Goal: Entertainment & Leisure: Consume media (video, audio)

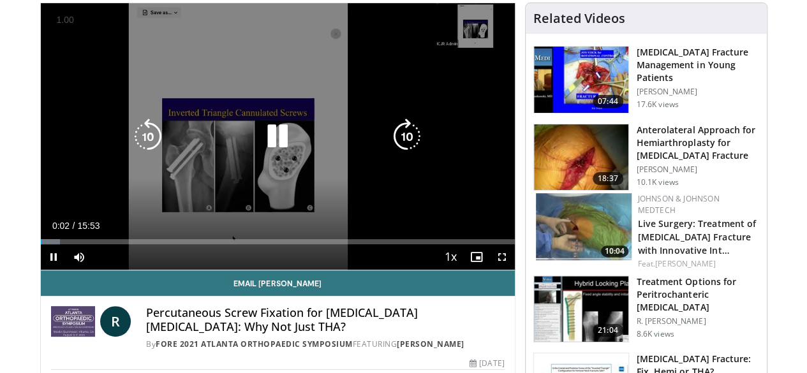
scroll to position [128, 0]
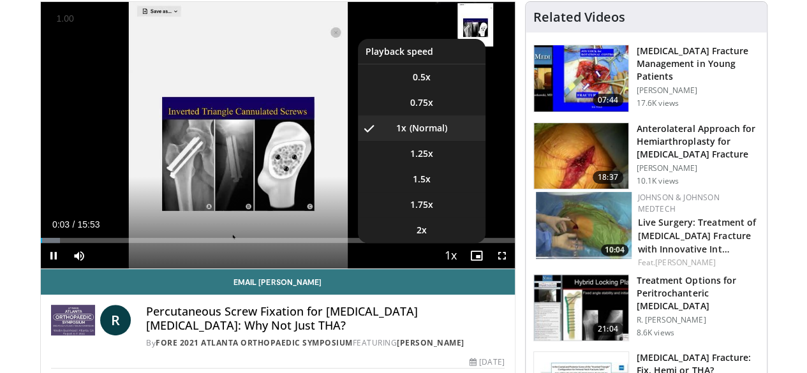
click at [460, 269] on span "Video Player" at bounding box center [451, 257] width 18 height 26
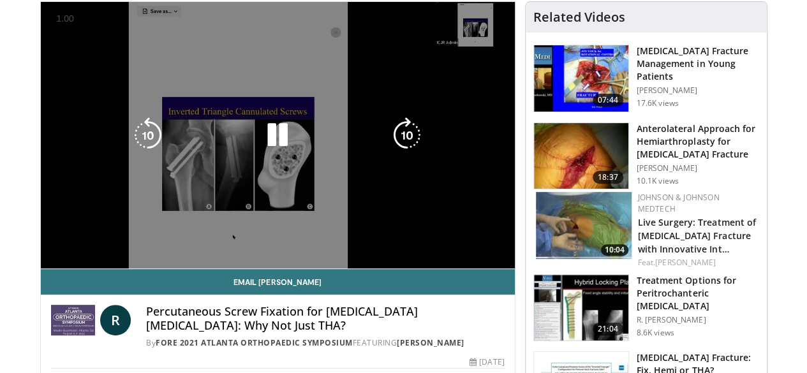
click at [460, 269] on span "Video Player" at bounding box center [451, 257] width 18 height 26
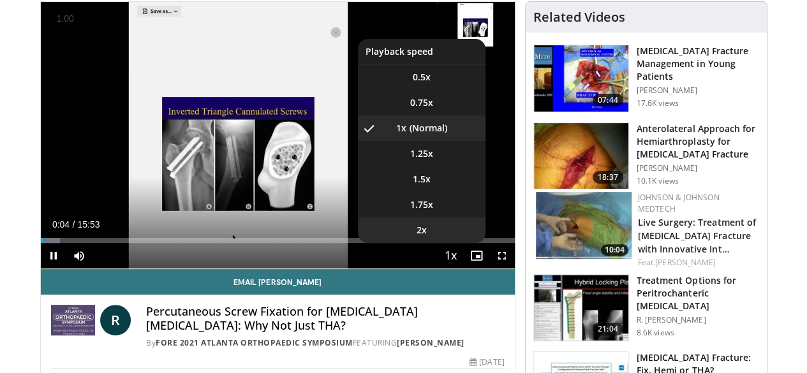
click at [442, 243] on li "2x" at bounding box center [422, 231] width 128 height 26
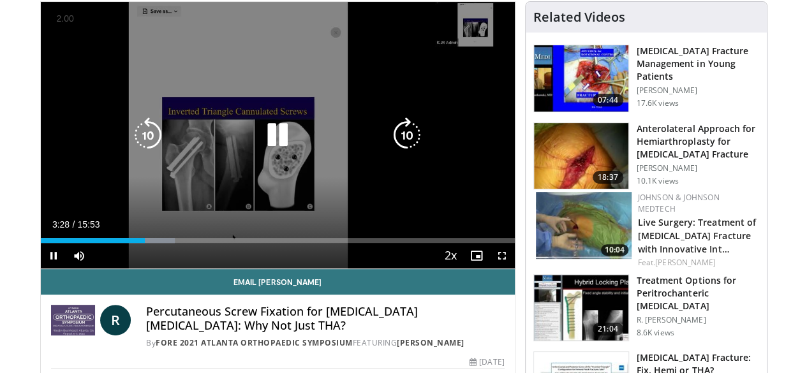
click at [403, 147] on icon "Video Player" at bounding box center [407, 135] width 36 height 36
click at [406, 149] on icon "Video Player" at bounding box center [407, 135] width 36 height 36
click at [408, 149] on icon "Video Player" at bounding box center [407, 135] width 36 height 36
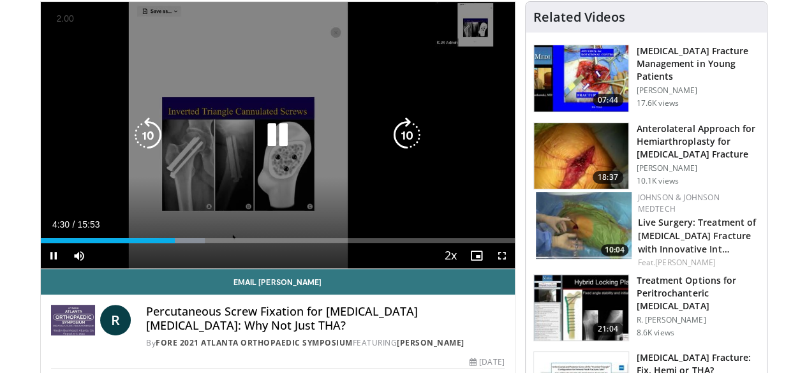
click at [408, 149] on icon "Video Player" at bounding box center [407, 135] width 36 height 36
click at [461, 105] on div "30 seconds Tap to unmute" at bounding box center [278, 135] width 474 height 267
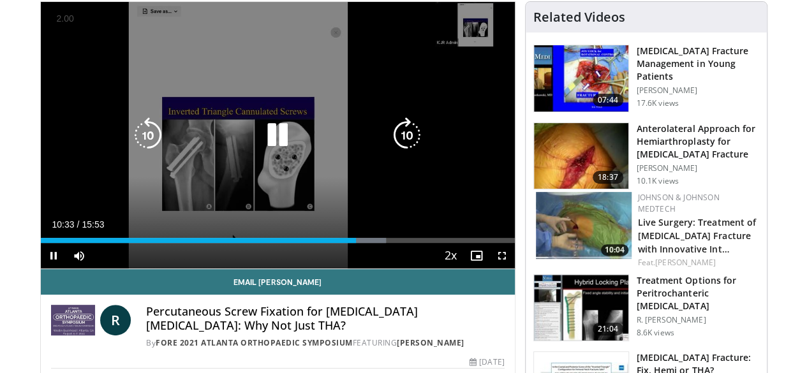
click at [413, 141] on icon "Video Player" at bounding box center [407, 135] width 36 height 36
click at [414, 140] on icon "Video Player" at bounding box center [407, 135] width 36 height 36
click at [413, 142] on icon "Video Player" at bounding box center [407, 135] width 36 height 36
click at [413, 143] on icon "Video Player" at bounding box center [407, 135] width 36 height 36
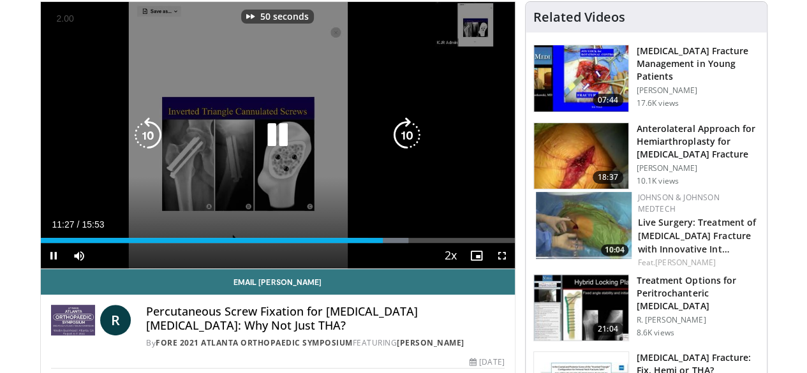
click at [413, 143] on icon "Video Player" at bounding box center [407, 135] width 36 height 36
click at [413, 142] on icon "Video Player" at bounding box center [407, 135] width 36 height 36
click at [413, 140] on icon "Video Player" at bounding box center [407, 135] width 36 height 36
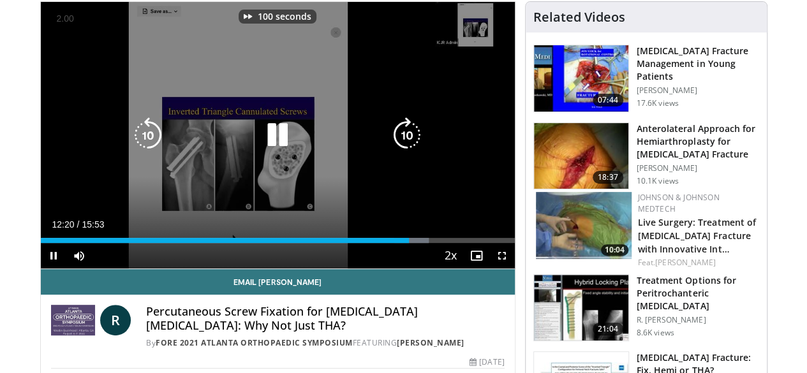
click at [413, 140] on icon "Video Player" at bounding box center [407, 135] width 36 height 36
click at [412, 142] on icon "Video Player" at bounding box center [407, 135] width 36 height 36
click at [413, 142] on icon "Video Player" at bounding box center [407, 135] width 36 height 36
click at [413, 140] on icon "Video Player" at bounding box center [407, 135] width 36 height 36
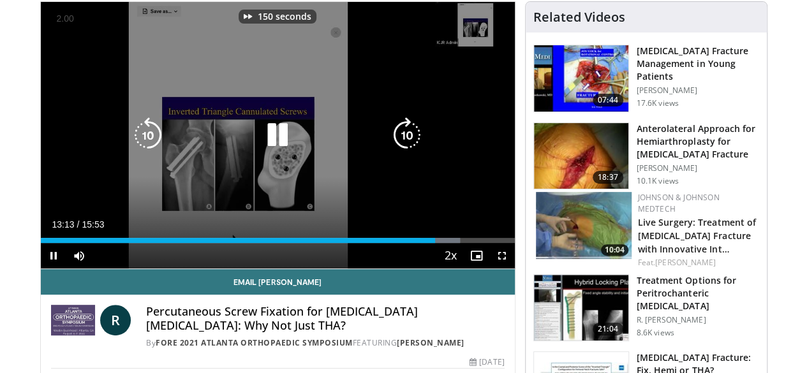
click at [413, 137] on icon "Video Player" at bounding box center [407, 135] width 36 height 36
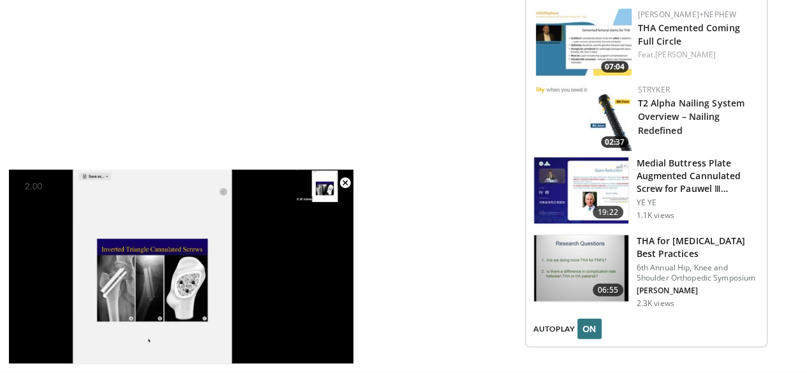
scroll to position [1529, 0]
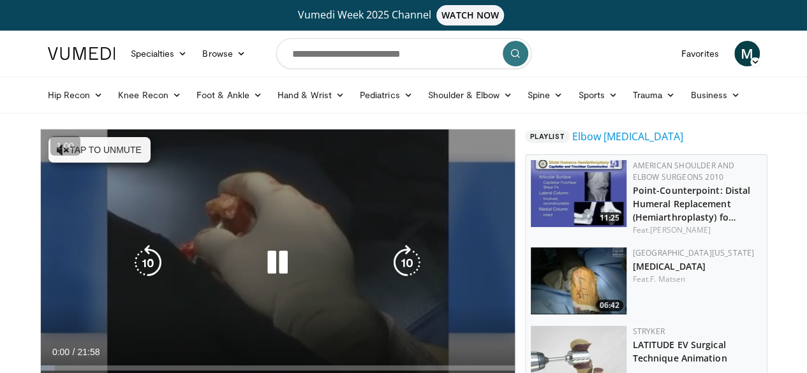
click at [110, 160] on button "Tap to unmute" at bounding box center [99, 150] width 102 height 26
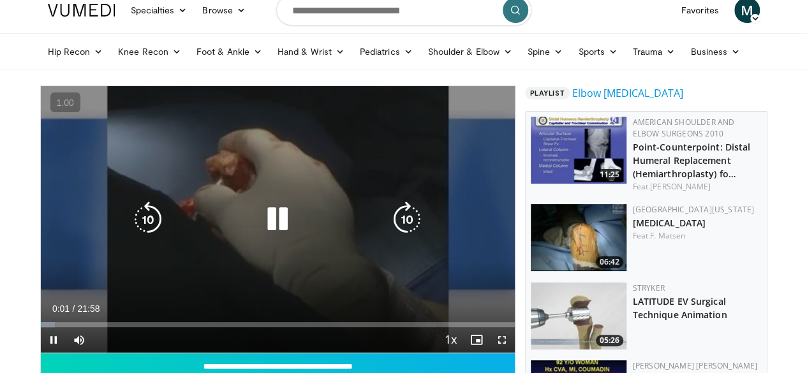
scroll to position [64, 0]
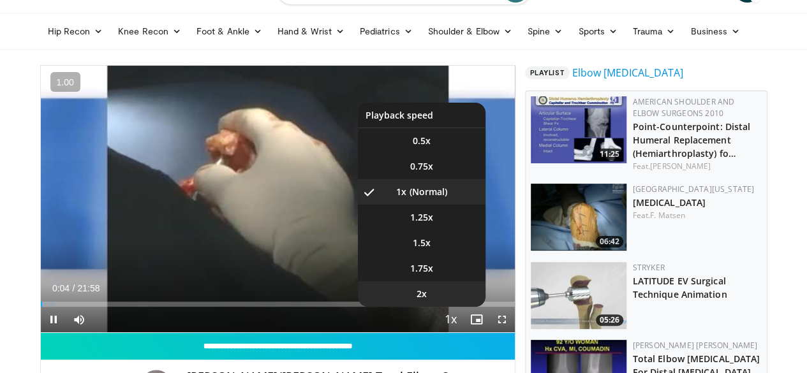
click at [451, 307] on li "2x" at bounding box center [422, 294] width 128 height 26
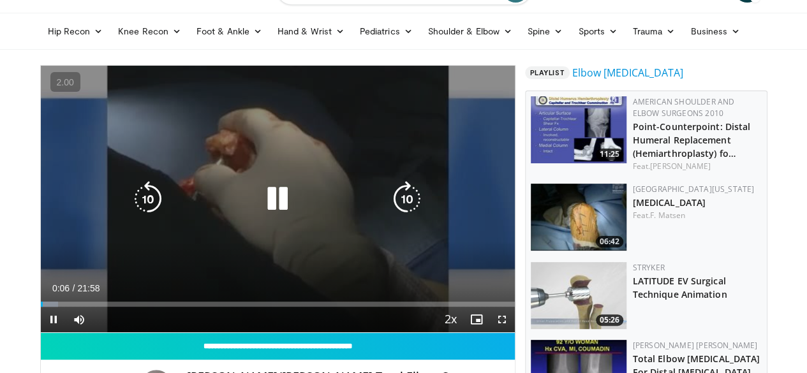
click at [408, 217] on icon "Video Player" at bounding box center [407, 199] width 36 height 36
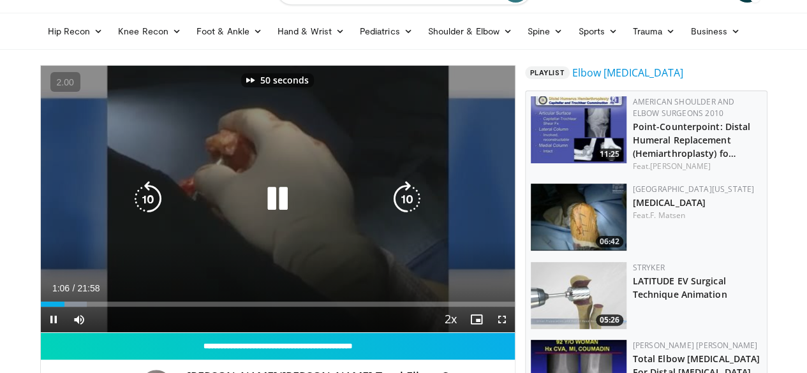
click at [408, 217] on icon "Video Player" at bounding box center [407, 199] width 36 height 36
click at [408, 215] on icon "Video Player" at bounding box center [407, 199] width 36 height 36
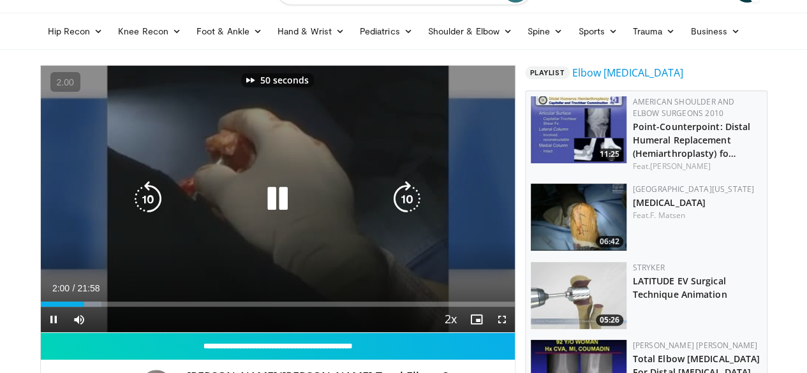
click at [408, 215] on icon "Video Player" at bounding box center [407, 199] width 36 height 36
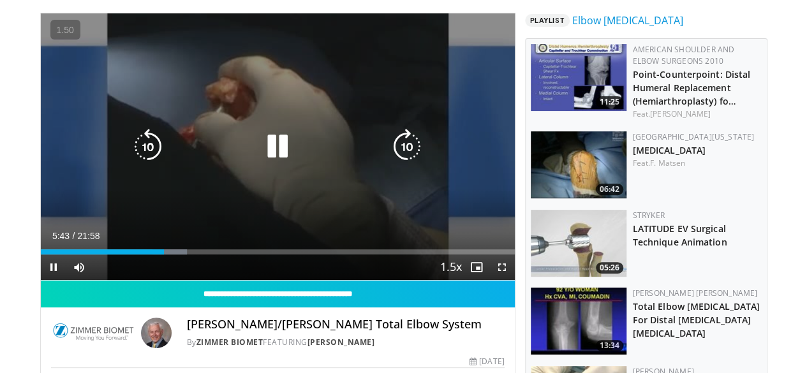
scroll to position [128, 0]
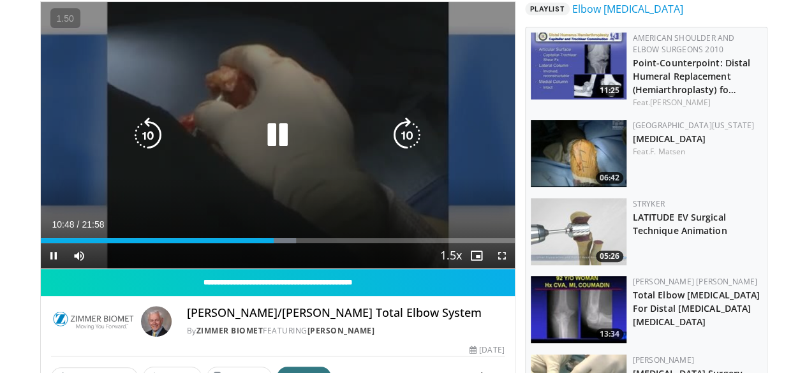
click at [265, 151] on icon "Video Player" at bounding box center [278, 135] width 36 height 36
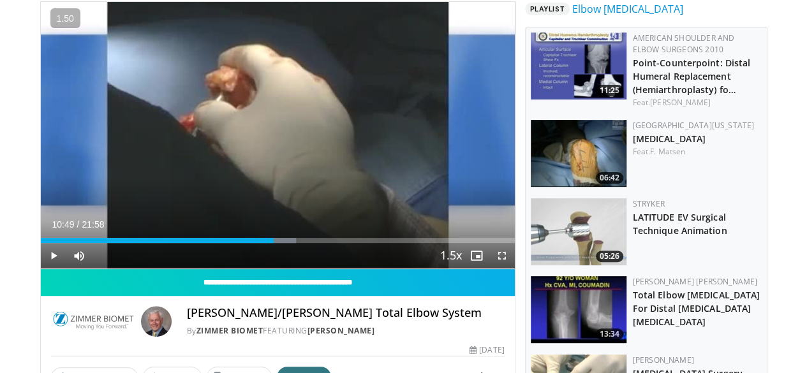
click at [265, 151] on div "10 seconds Tap to unmute" at bounding box center [278, 135] width 474 height 267
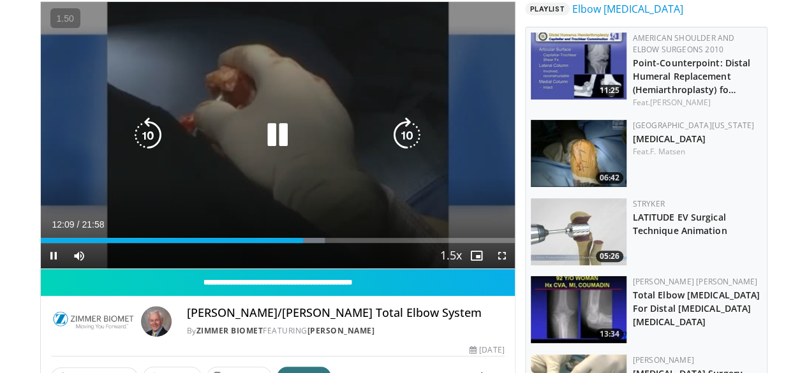
click at [130, 133] on icon "Video Player" at bounding box center [148, 135] width 36 height 36
click at [130, 137] on icon "Video Player" at bounding box center [148, 135] width 36 height 36
click at [271, 149] on icon "Video Player" at bounding box center [278, 135] width 36 height 36
click at [260, 146] on icon "Video Player" at bounding box center [278, 135] width 36 height 36
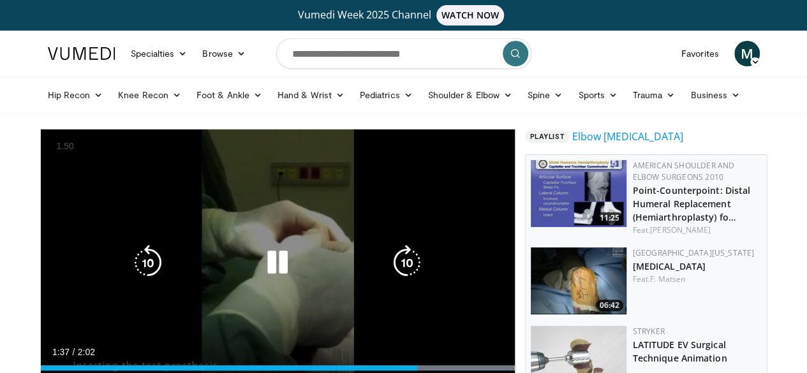
drag, startPoint x: 262, startPoint y: 272, endPoint x: 288, endPoint y: 271, distance: 26.8
click at [262, 272] on icon "Video Player" at bounding box center [278, 263] width 36 height 36
